Goal: Task Accomplishment & Management: Use online tool/utility

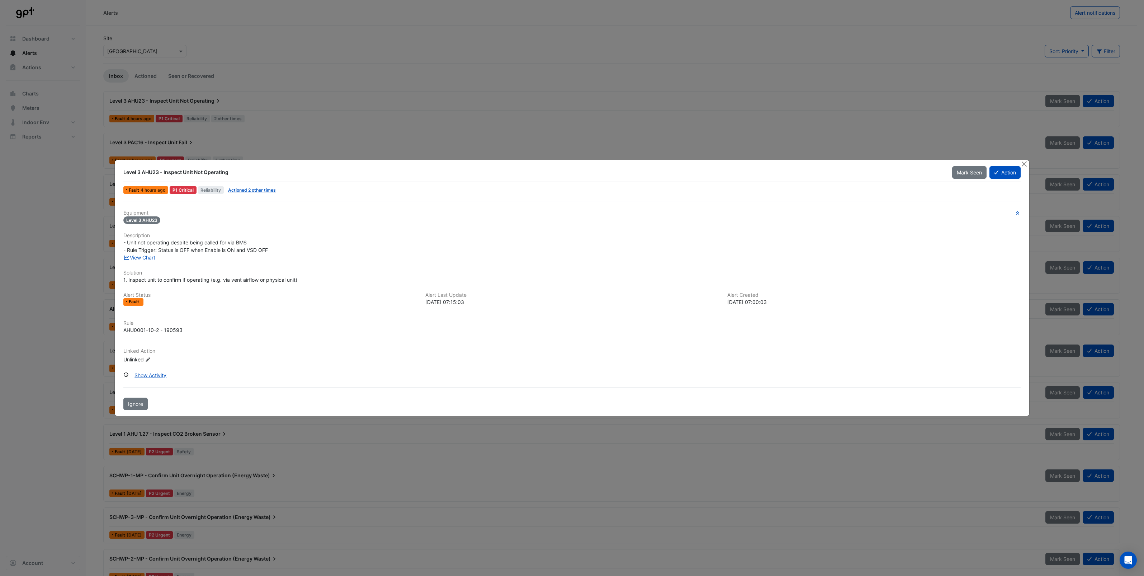
click at [184, 189] on div "P1 Critical" at bounding box center [183, 190] width 27 height 8
click at [215, 189] on span "Reliability" at bounding box center [211, 190] width 26 height 8
click at [148, 222] on span "Level 3 AHU23" at bounding box center [141, 220] width 37 height 8
click at [145, 258] on link "View Chart" at bounding box center [139, 257] width 32 height 6
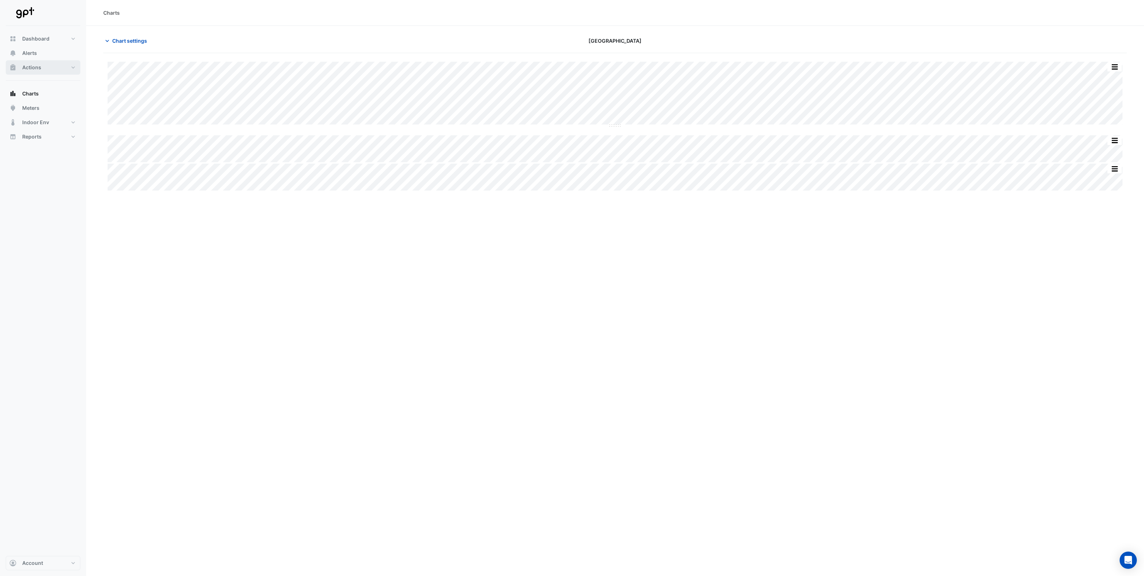
click at [30, 69] on span "Actions" at bounding box center [31, 67] width 19 height 7
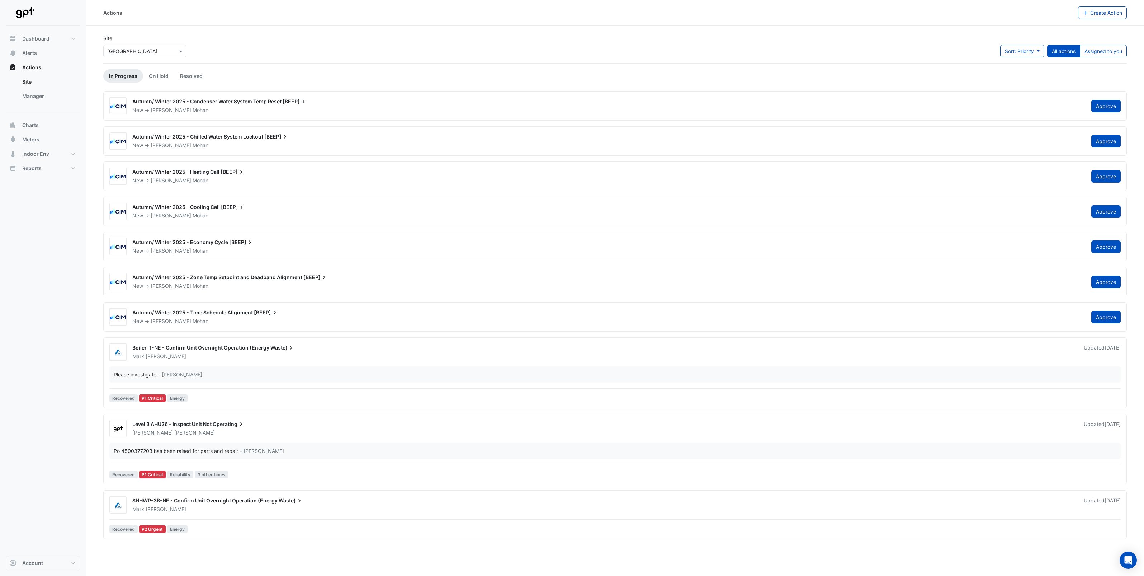
click at [41, 385] on div "Dashboard Portfolio Ratings Performance Alerts Actions Site Manager Charts" at bounding box center [43, 291] width 75 height 530
click at [40, 53] on button "Alerts" at bounding box center [43, 53] width 75 height 14
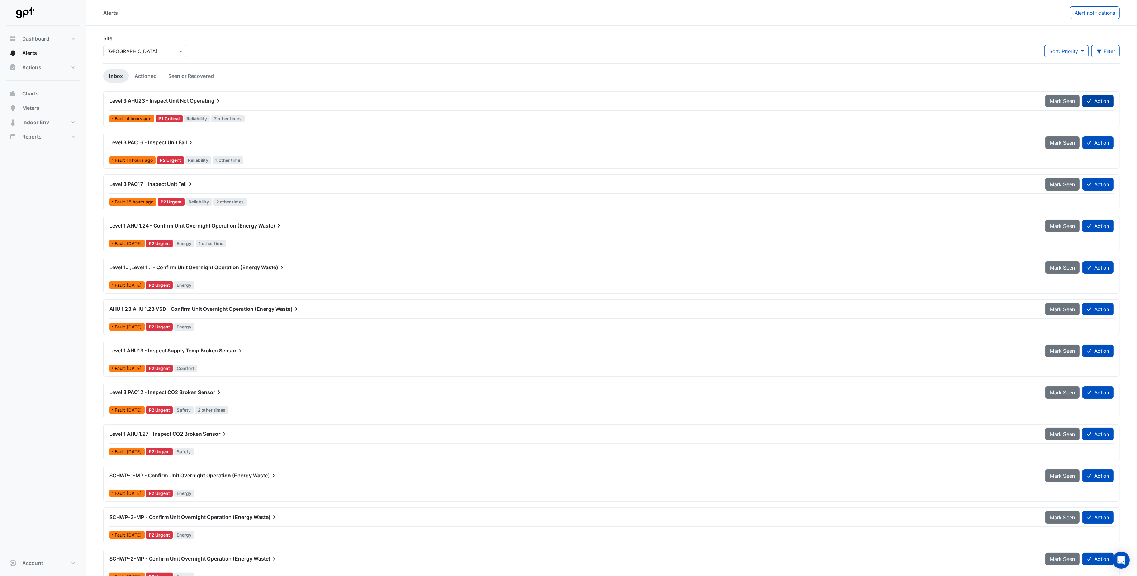
click at [1098, 106] on button "Action" at bounding box center [1098, 101] width 31 height 13
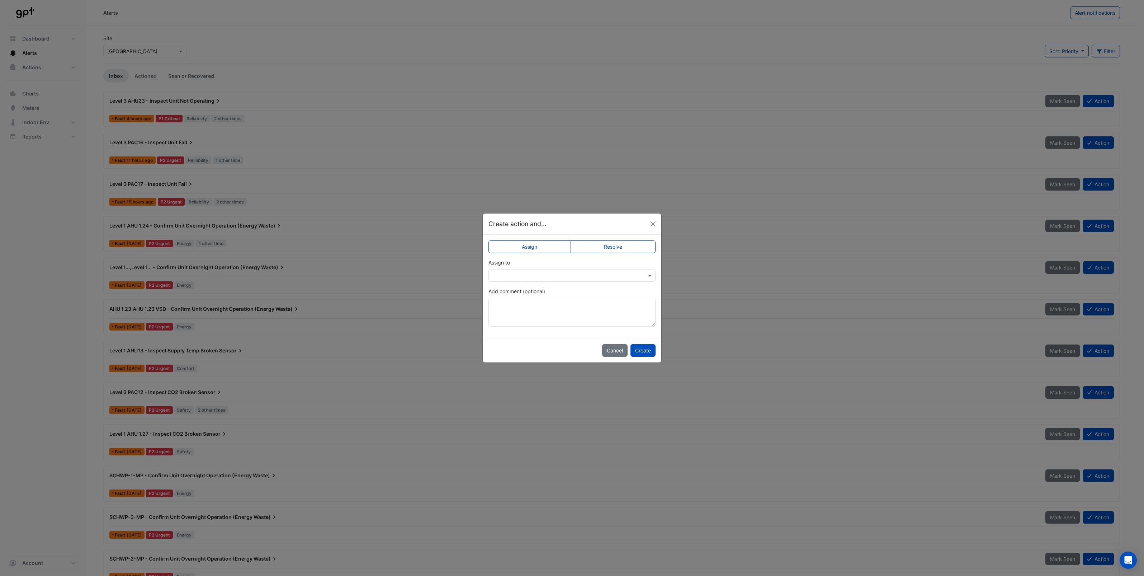
click at [541, 273] on input "text" at bounding box center [565, 276] width 145 height 8
click at [542, 330] on div "[PERSON_NAME]" at bounding box center [541, 332] width 105 height 10
click at [650, 354] on button "Create" at bounding box center [643, 350] width 25 height 13
